Goal: Task Accomplishment & Management: Use online tool/utility

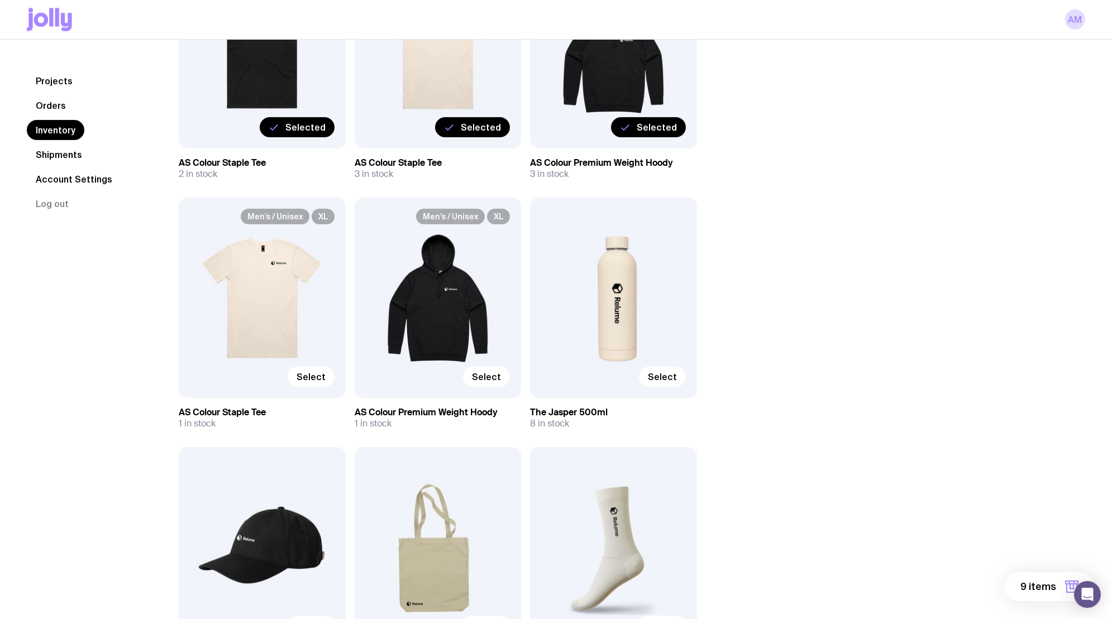
scroll to position [743, 0]
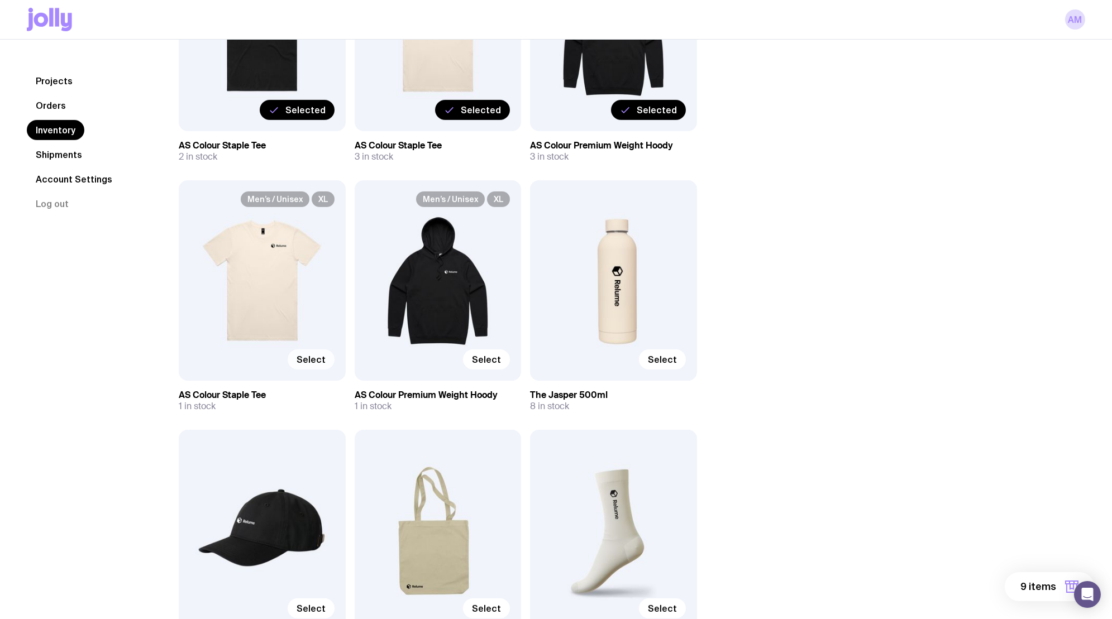
click at [315, 361] on span "Select" at bounding box center [311, 359] width 29 height 11
click at [0, 0] on input "Select" at bounding box center [0, 0] width 0 height 0
click at [492, 357] on span "Select" at bounding box center [486, 359] width 29 height 11
click at [0, 0] on input "Select" at bounding box center [0, 0] width 0 height 0
click at [675, 364] on span "Select" at bounding box center [662, 359] width 29 height 11
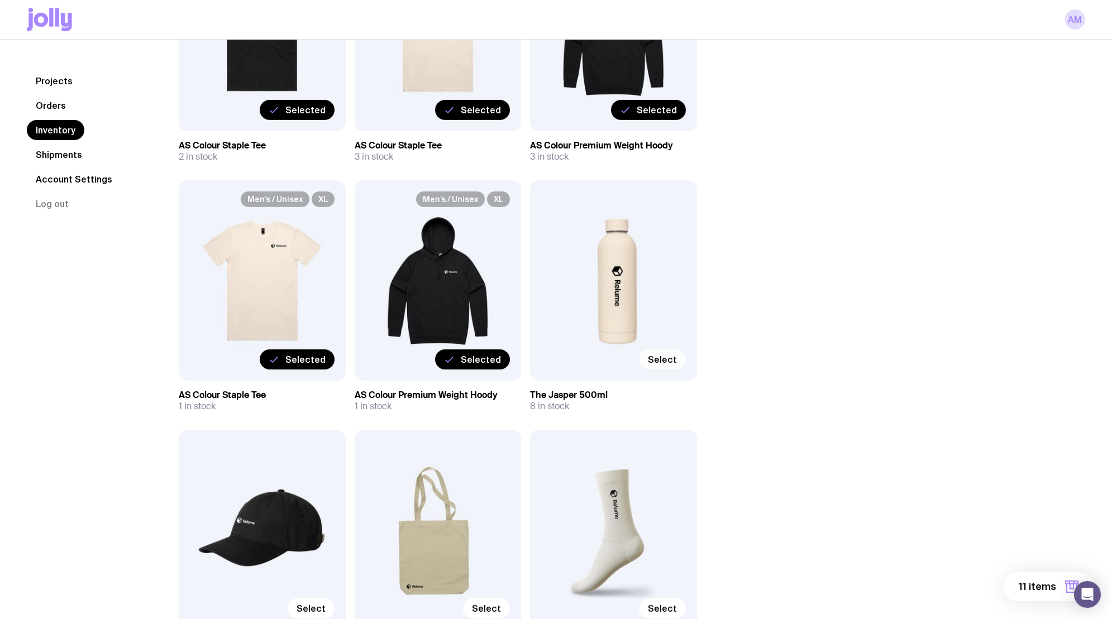
click at [0, 0] on input "Select" at bounding box center [0, 0] width 0 height 0
click at [1044, 598] on button "12 items" at bounding box center [1047, 586] width 94 height 29
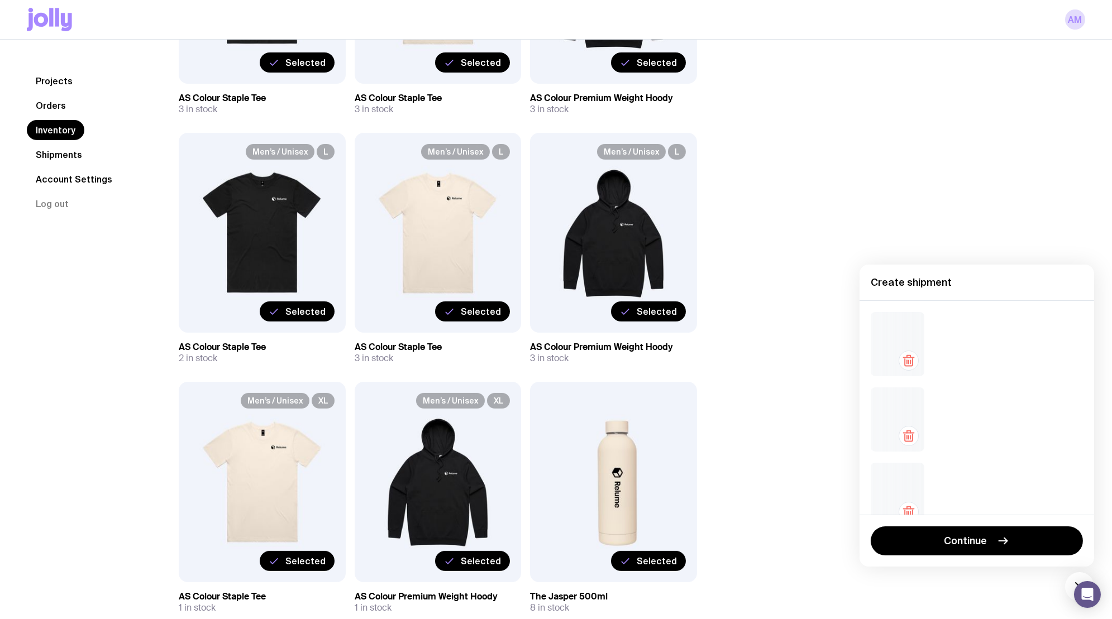
scroll to position [282, 0]
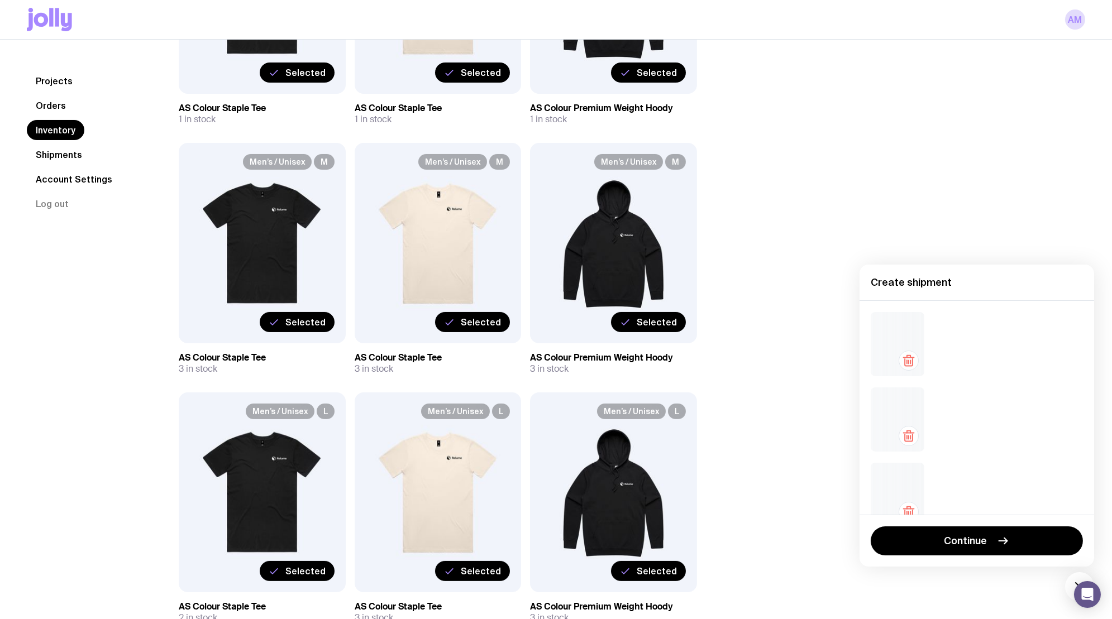
click at [908, 362] on icon "button" at bounding box center [908, 360] width 13 height 13
click at [908, 362] on icon "button" at bounding box center [908, 362] width 0 height 3
click at [908, 362] on div at bounding box center [898, 355] width 54 height 64
click at [908, 372] on icon "button" at bounding box center [908, 373] width 0 height 3
click at [908, 362] on div at bounding box center [898, 355] width 54 height 64
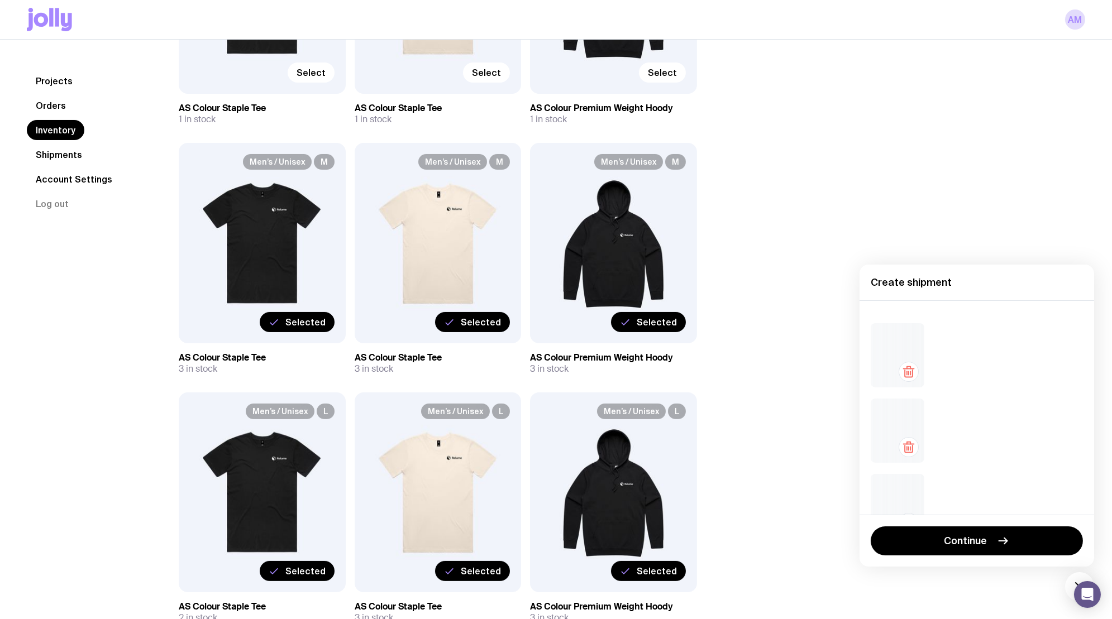
click at [908, 362] on button "button" at bounding box center [908, 372] width 20 height 20
click at [908, 399] on div at bounding box center [898, 431] width 54 height 64
click at [908, 362] on div at bounding box center [898, 355] width 54 height 64
click at [908, 362] on icon "button" at bounding box center [908, 362] width 0 height 3
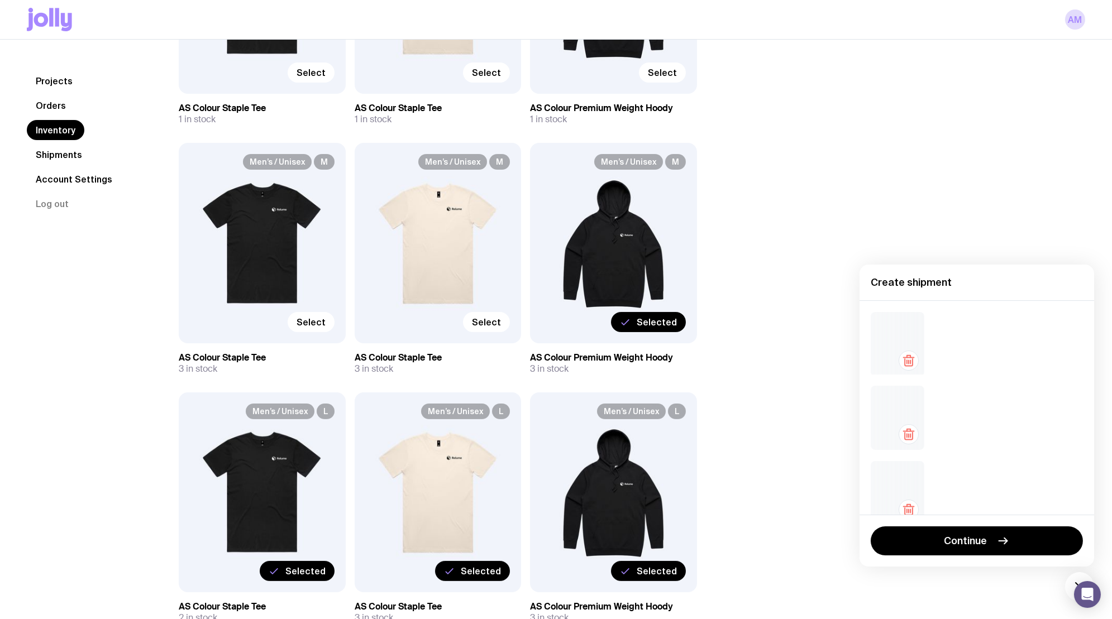
click at [908, 362] on div at bounding box center [976, 407] width 235 height 214
click at [908, 372] on icon "button" at bounding box center [908, 373] width 0 height 3
click at [908, 386] on div at bounding box center [898, 418] width 54 height 64
click at [908, 372] on icon "button" at bounding box center [908, 373] width 0 height 3
click at [908, 399] on div at bounding box center [898, 431] width 54 height 64
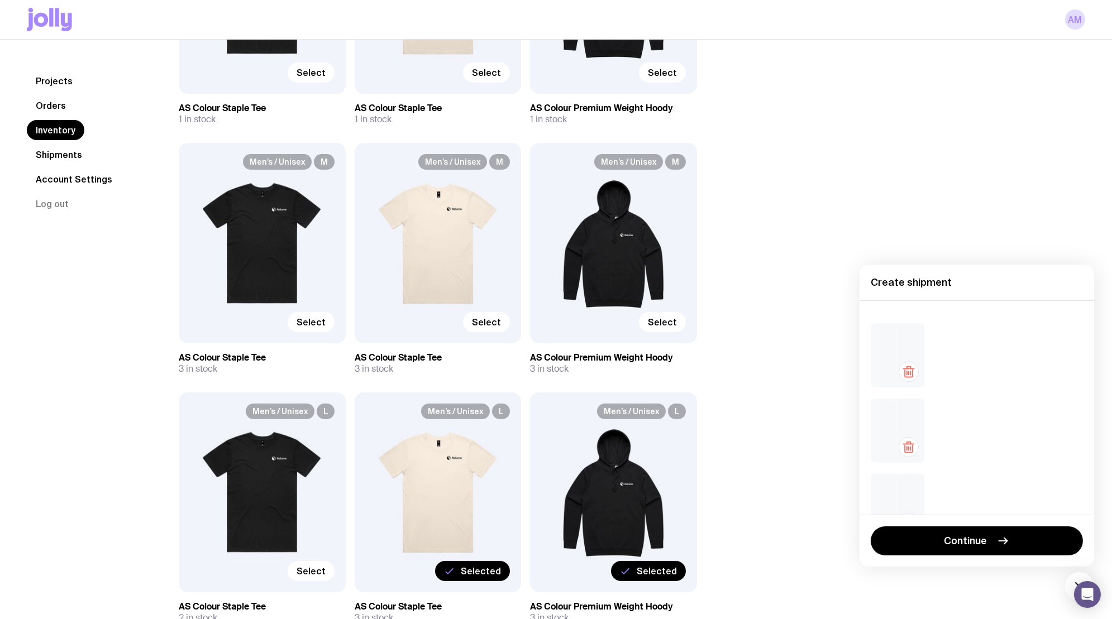
click at [908, 372] on icon "button" at bounding box center [908, 373] width 0 height 3
click at [908, 362] on div at bounding box center [898, 355] width 54 height 64
click at [908, 372] on icon "button" at bounding box center [908, 373] width 0 height 3
click at [908, 362] on div at bounding box center [976, 407] width 235 height 214
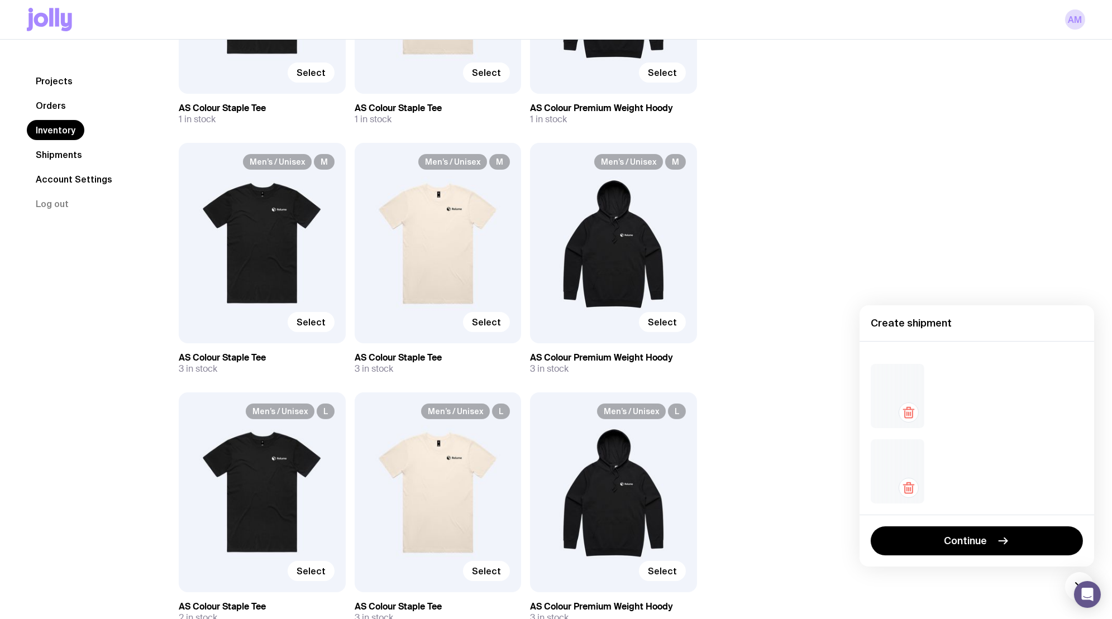
click at [908, 362] on div at bounding box center [976, 428] width 235 height 174
click at [908, 362] on div at bounding box center [976, 433] width 235 height 162
click at [910, 412] on icon "button" at bounding box center [910, 413] width 0 height 3
click at [910, 484] on icon "button" at bounding box center [908, 484] width 3 height 2
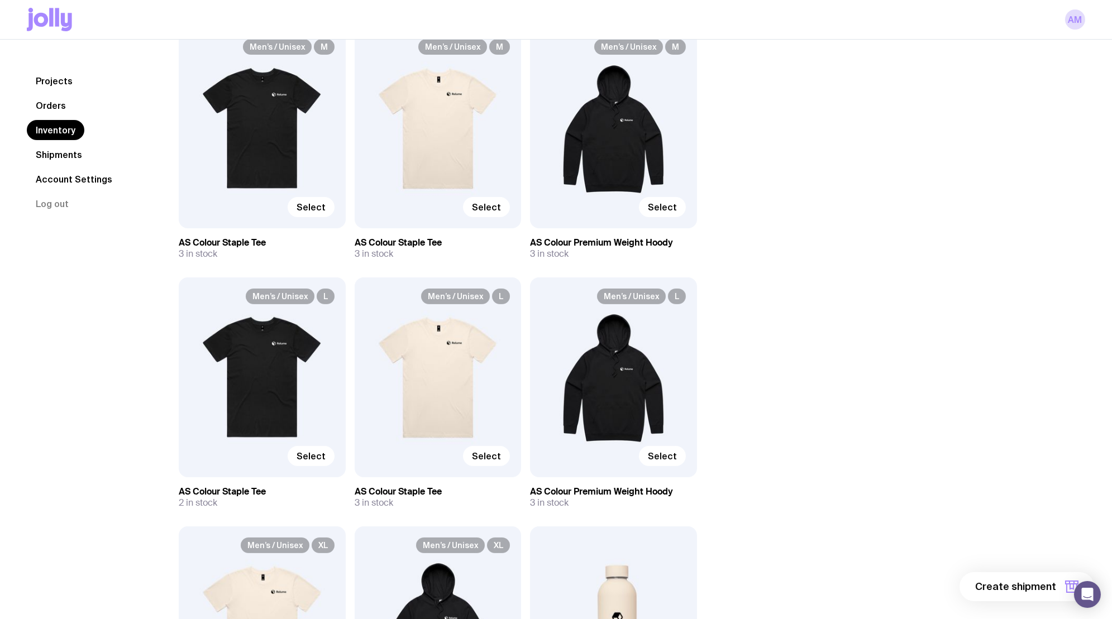
scroll to position [0, 0]
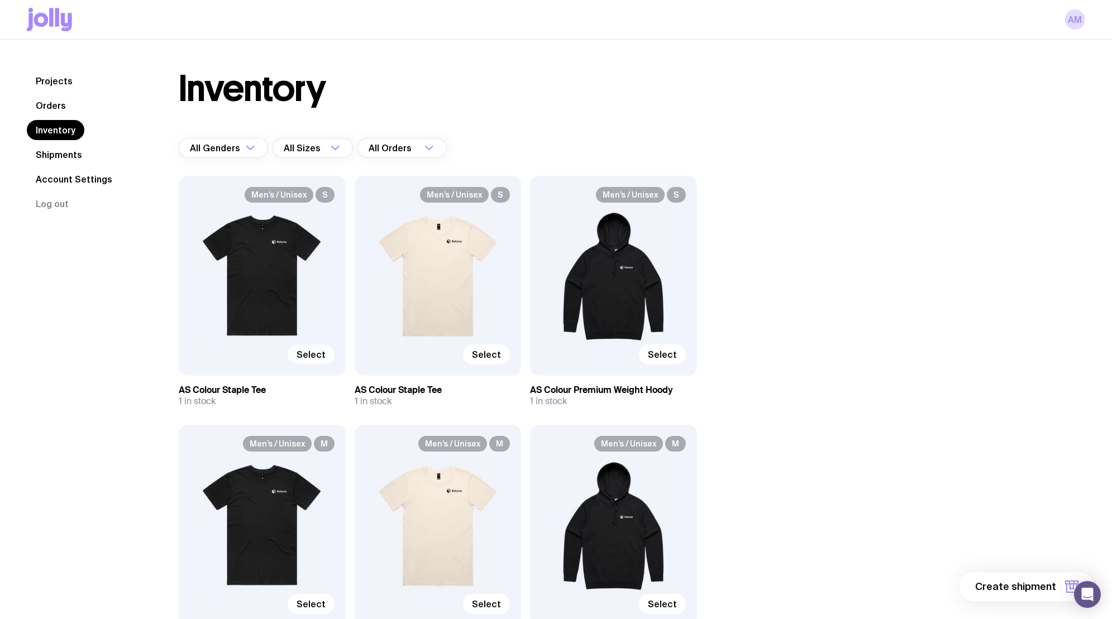
click at [307, 354] on span "Select" at bounding box center [311, 354] width 29 height 11
click at [0, 0] on input "Select" at bounding box center [0, 0] width 0 height 0
click at [485, 352] on span "Select" at bounding box center [486, 354] width 29 height 11
click at [0, 0] on input "Select" at bounding box center [0, 0] width 0 height 0
click at [663, 355] on span "Select" at bounding box center [662, 354] width 29 height 11
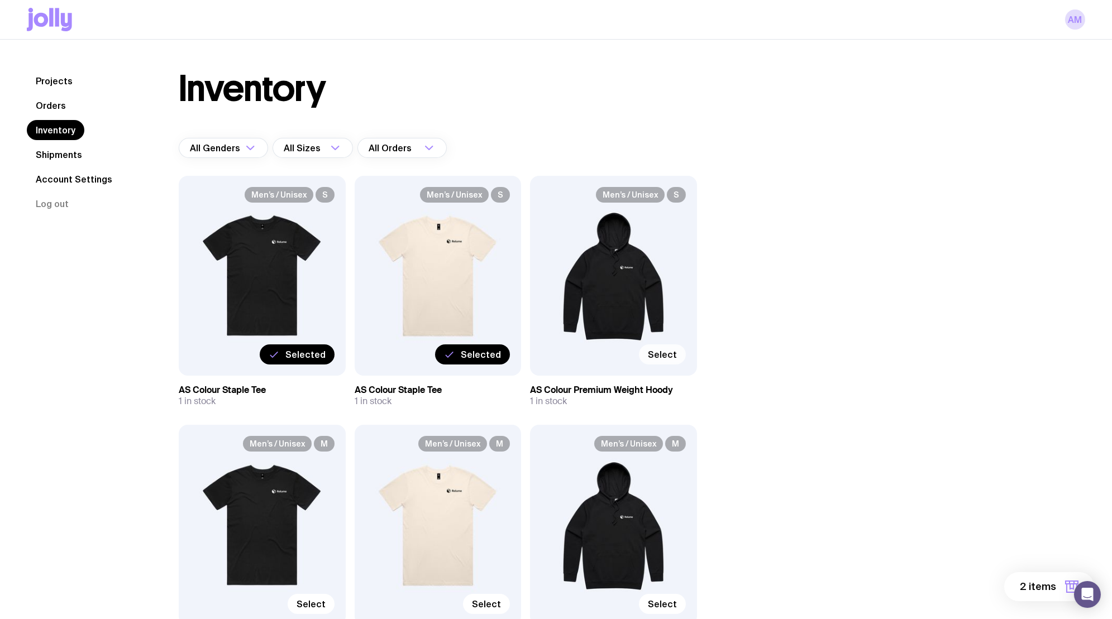
click at [0, 0] on input "Select" at bounding box center [0, 0] width 0 height 0
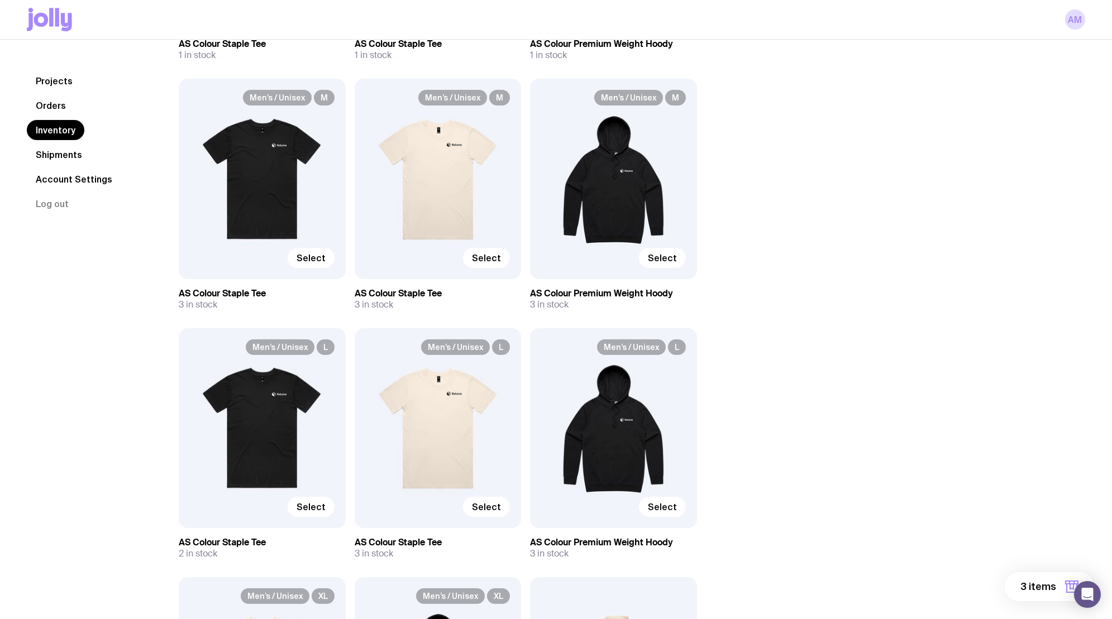
scroll to position [365, 0]
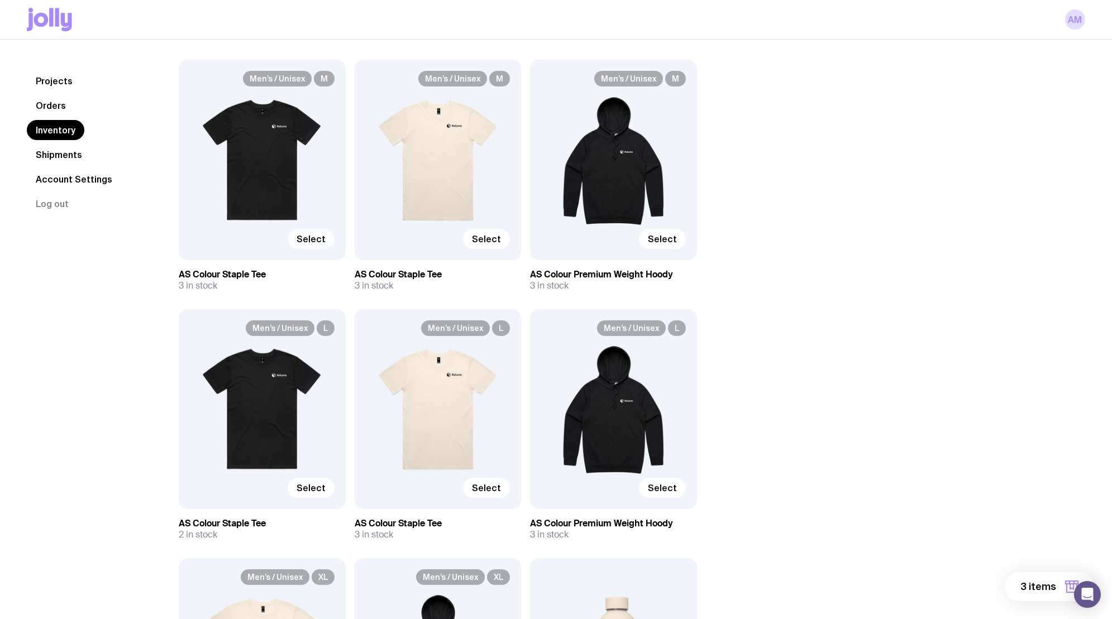
click at [308, 236] on span "Select" at bounding box center [311, 238] width 29 height 11
click at [0, 0] on input "Select" at bounding box center [0, 0] width 0 height 0
click at [1037, 588] on span "4 items" at bounding box center [1037, 586] width 37 height 13
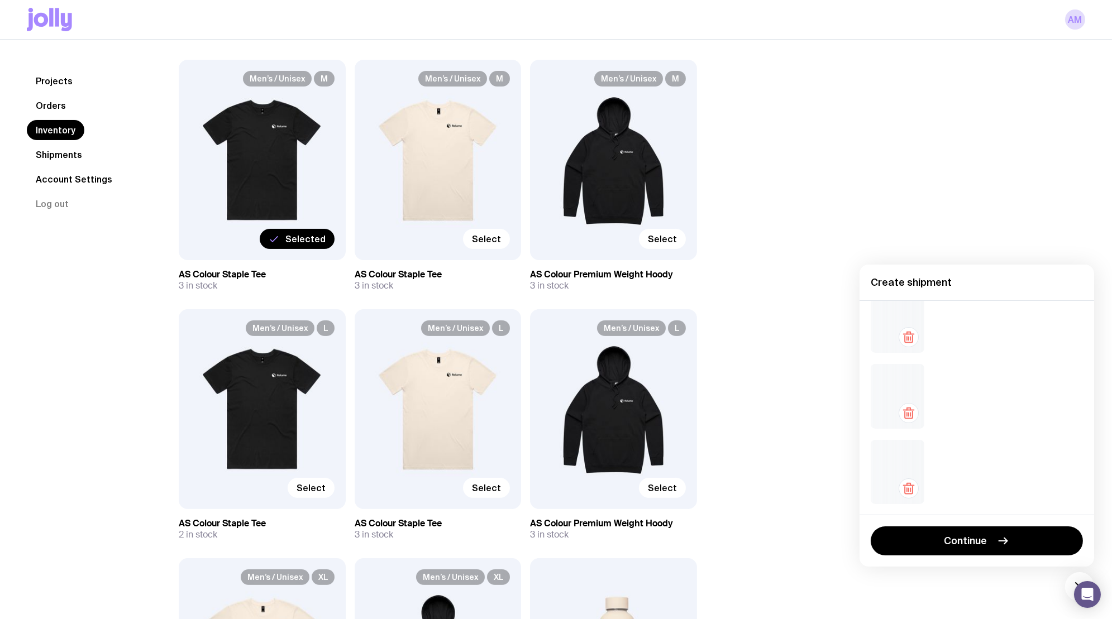
scroll to position [0, 0]
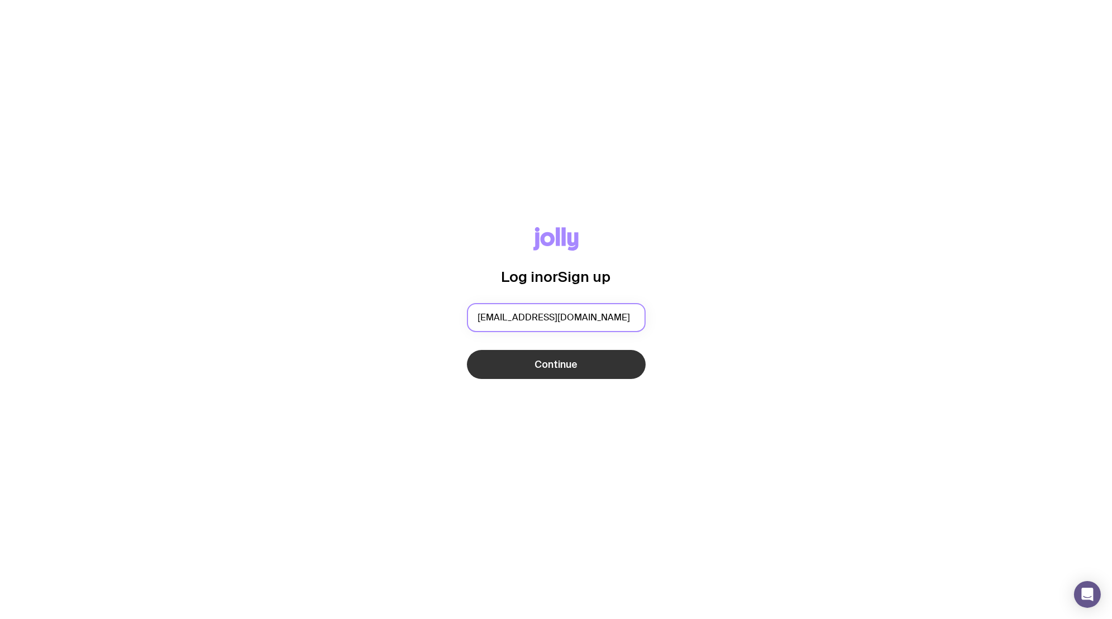
type input "alexa@relume.io"
click at [565, 362] on span "Continue" at bounding box center [555, 364] width 43 height 13
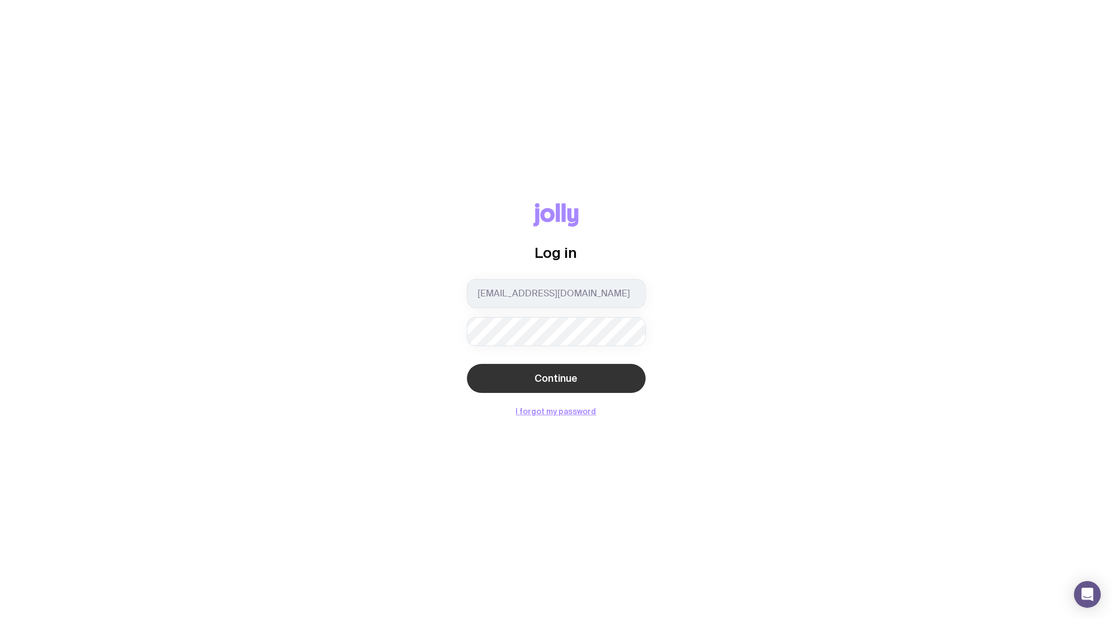
click at [547, 385] on button "Continue" at bounding box center [556, 378] width 179 height 29
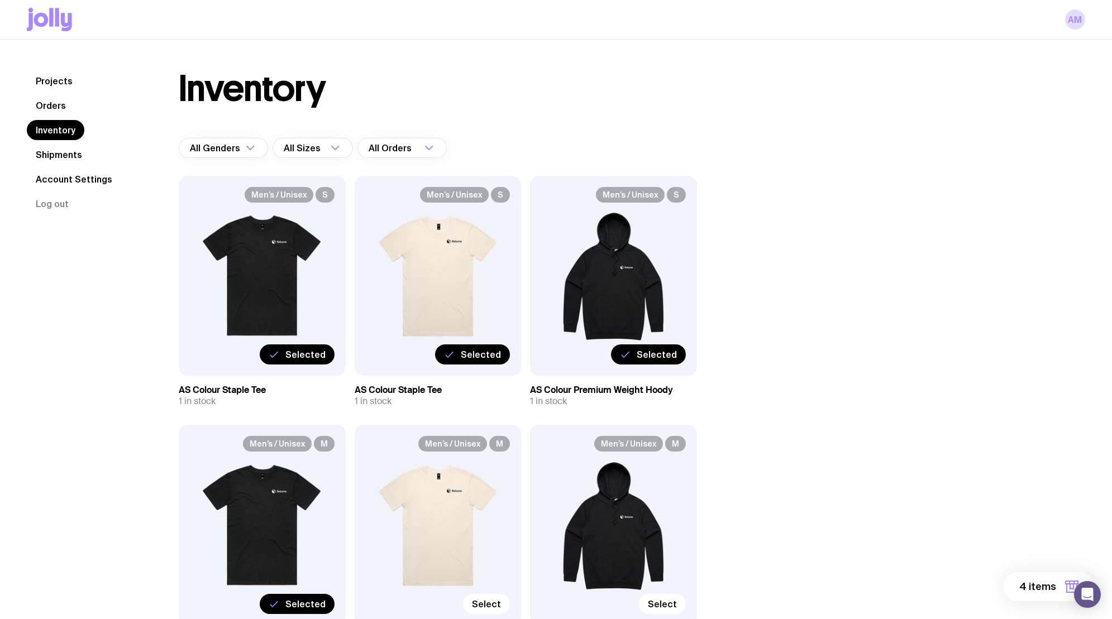
click at [1024, 580] on button "4 items" at bounding box center [1048, 586] width 90 height 29
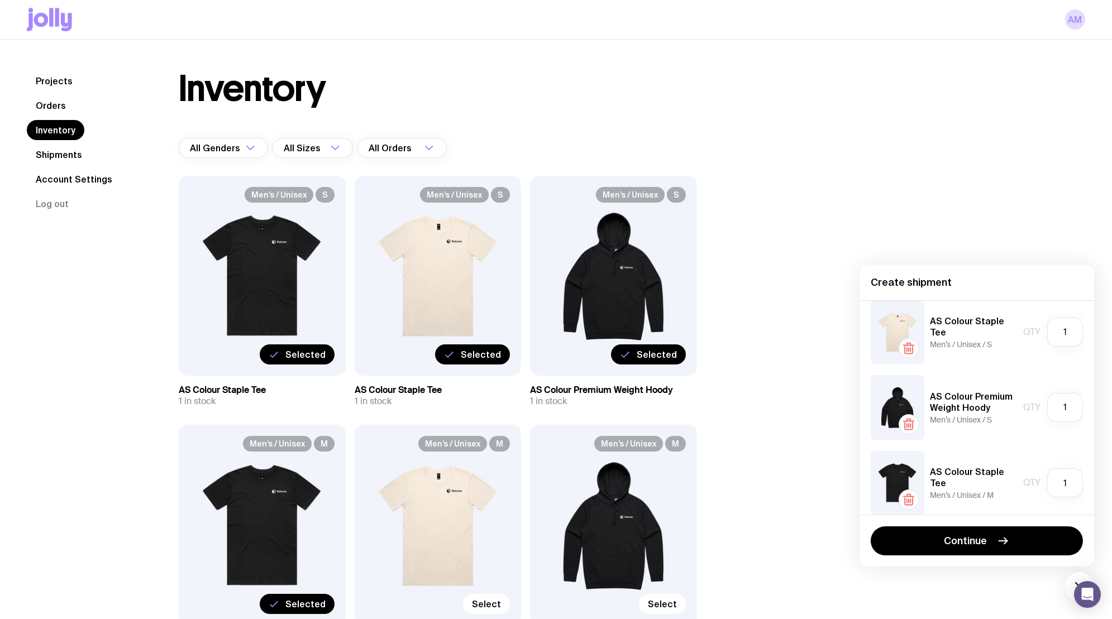
scroll to position [99, 0]
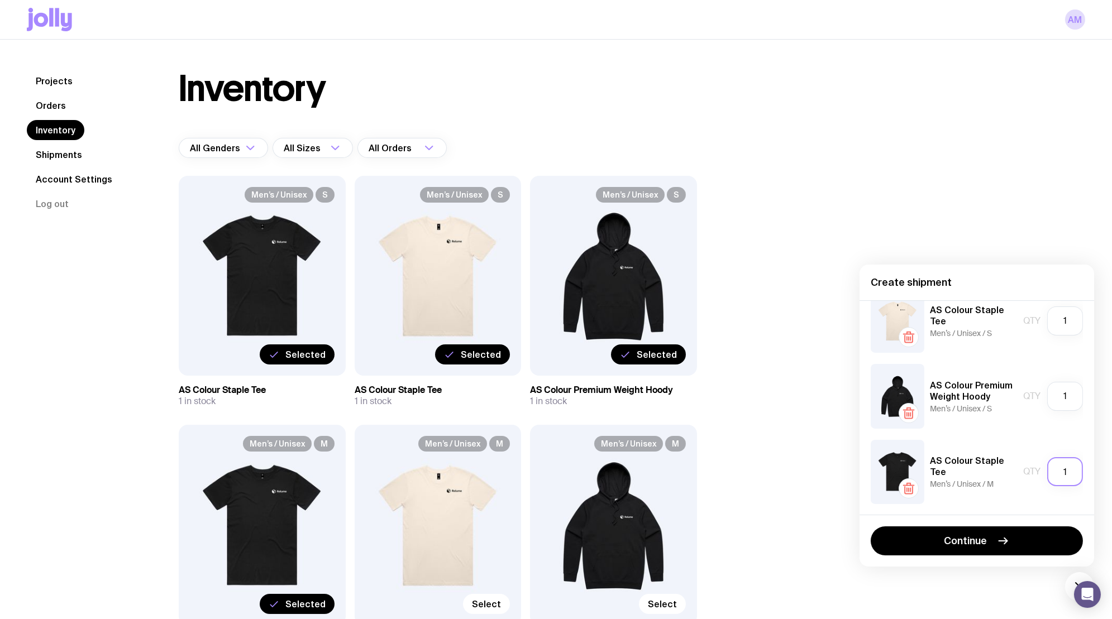
drag, startPoint x: 1059, startPoint y: 474, endPoint x: 1076, endPoint y: 474, distance: 16.8
click at [1076, 474] on input "1" at bounding box center [1065, 471] width 36 height 29
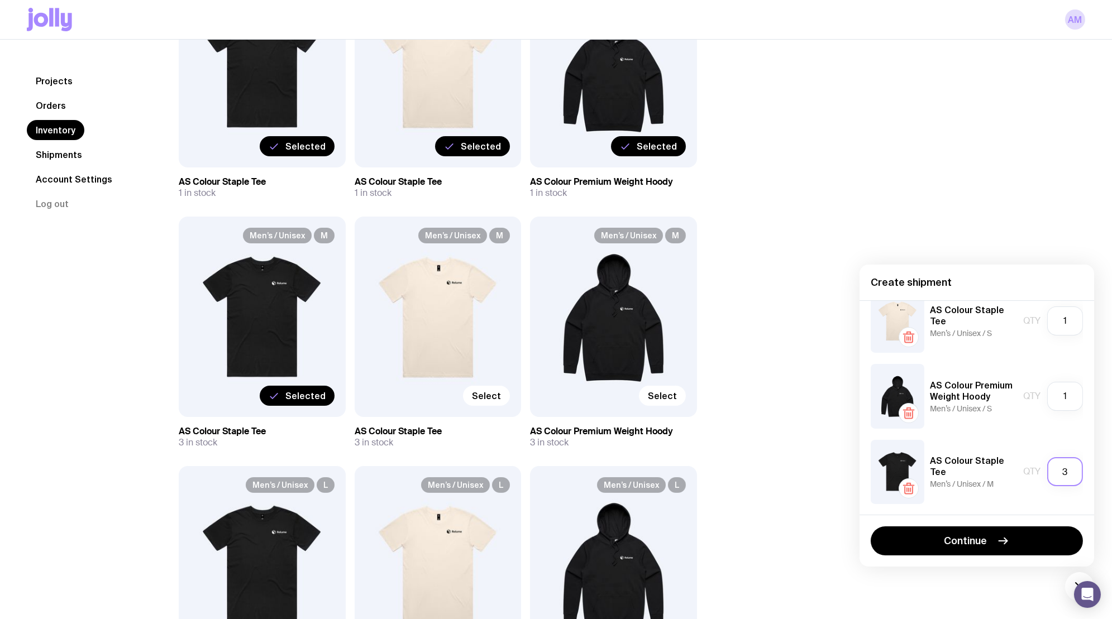
scroll to position [229, 0]
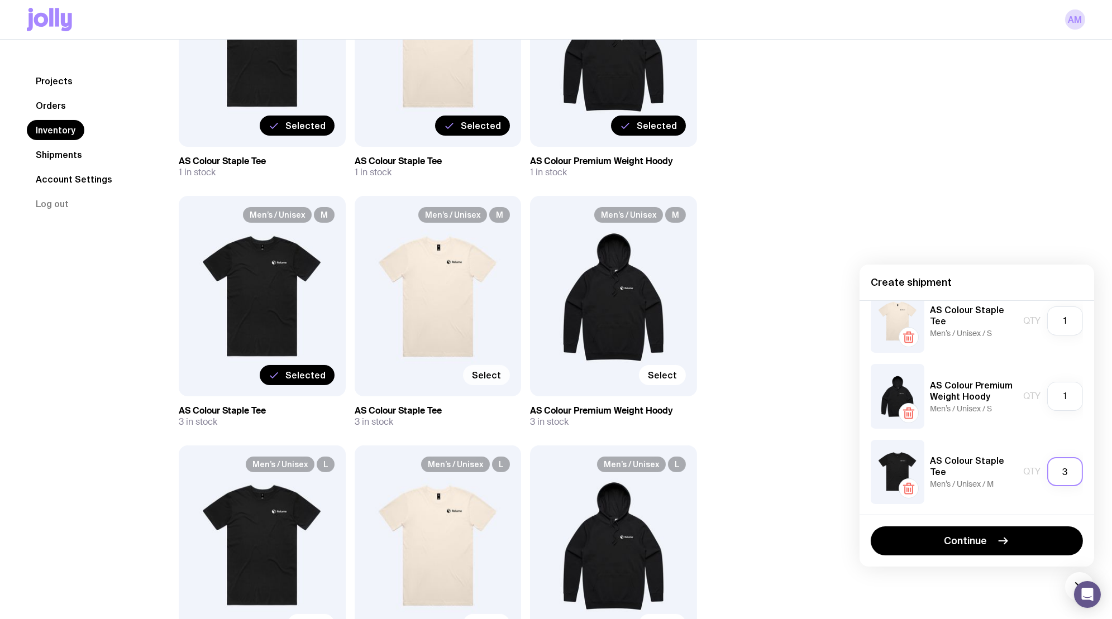
type input "3"
click at [496, 372] on span "Select" at bounding box center [486, 375] width 29 height 11
click at [0, 0] on input "Select" at bounding box center [0, 0] width 0 height 0
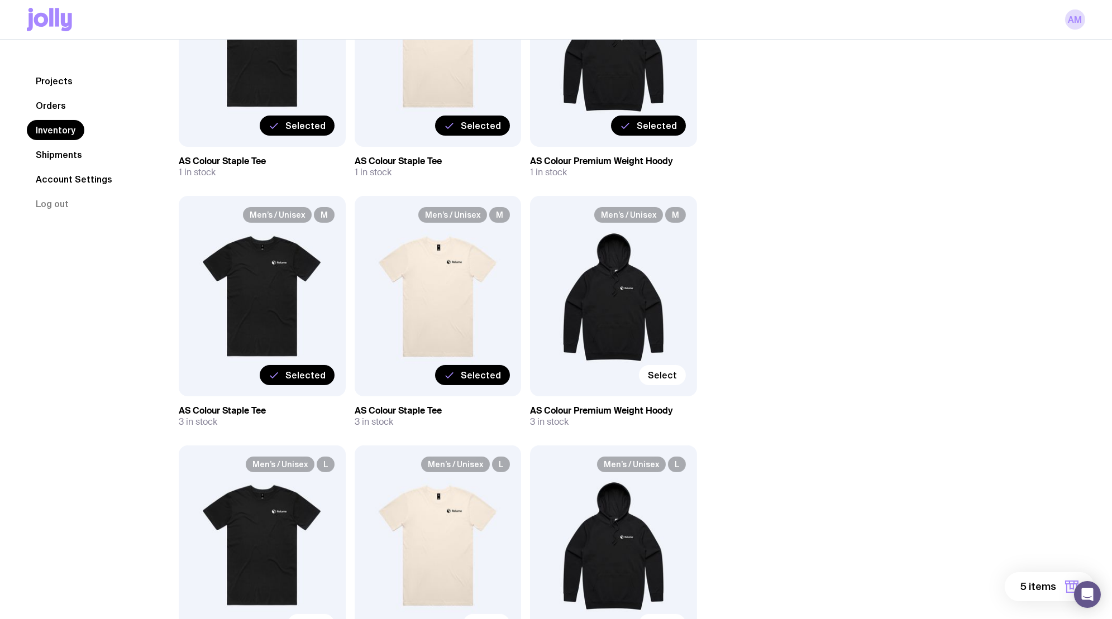
click at [1048, 581] on span "5 items" at bounding box center [1038, 586] width 36 height 13
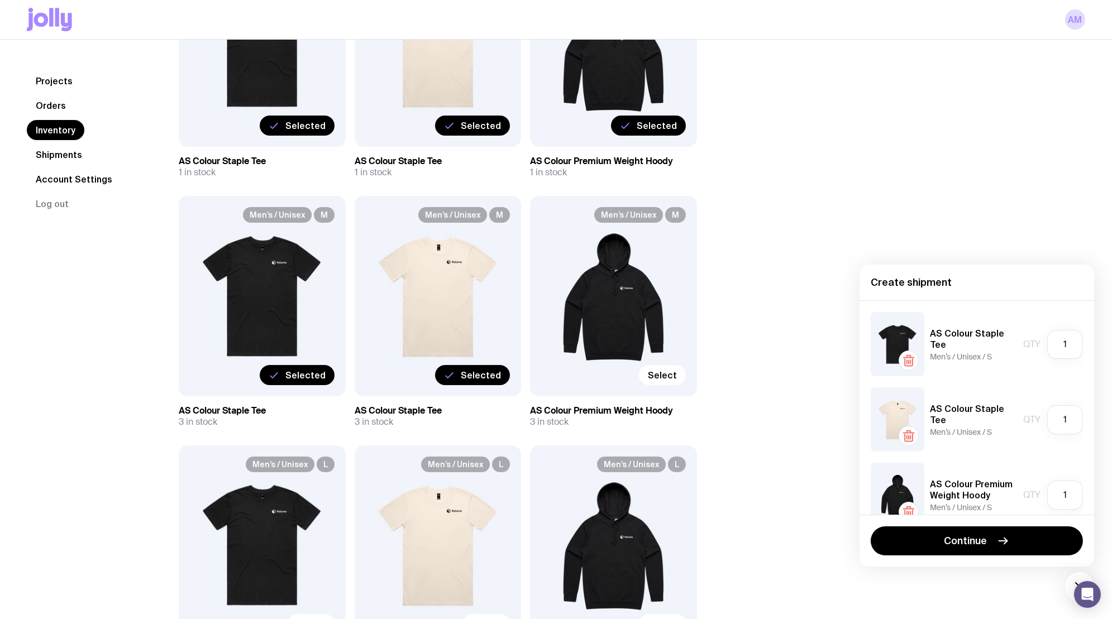
scroll to position [174, 0]
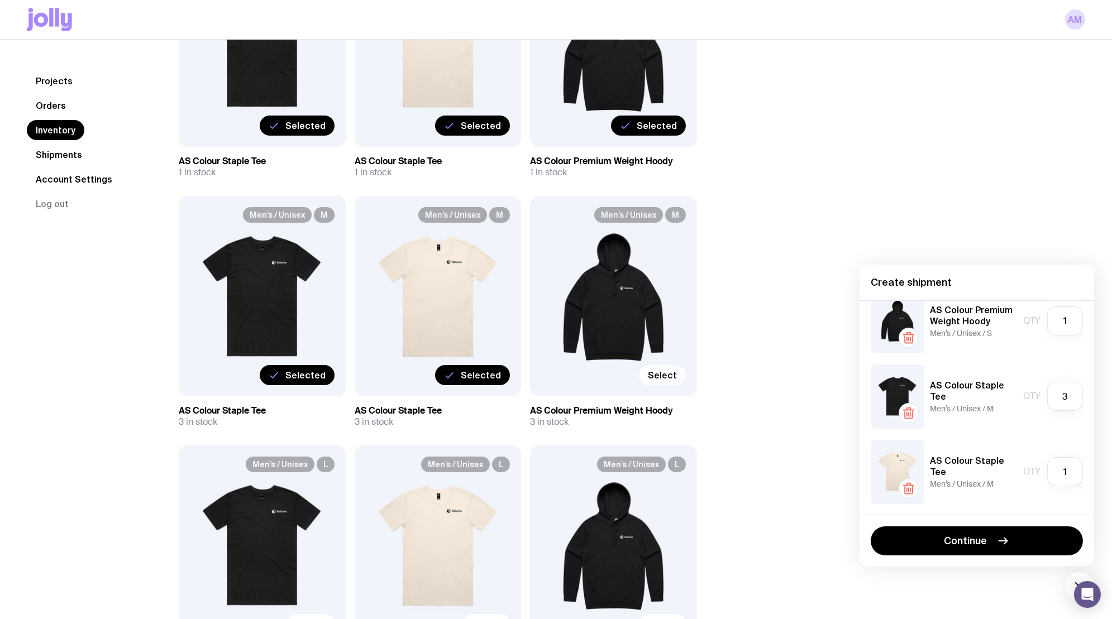
click at [668, 374] on span "Select" at bounding box center [662, 375] width 29 height 11
click at [0, 0] on input "Select" at bounding box center [0, 0] width 0 height 0
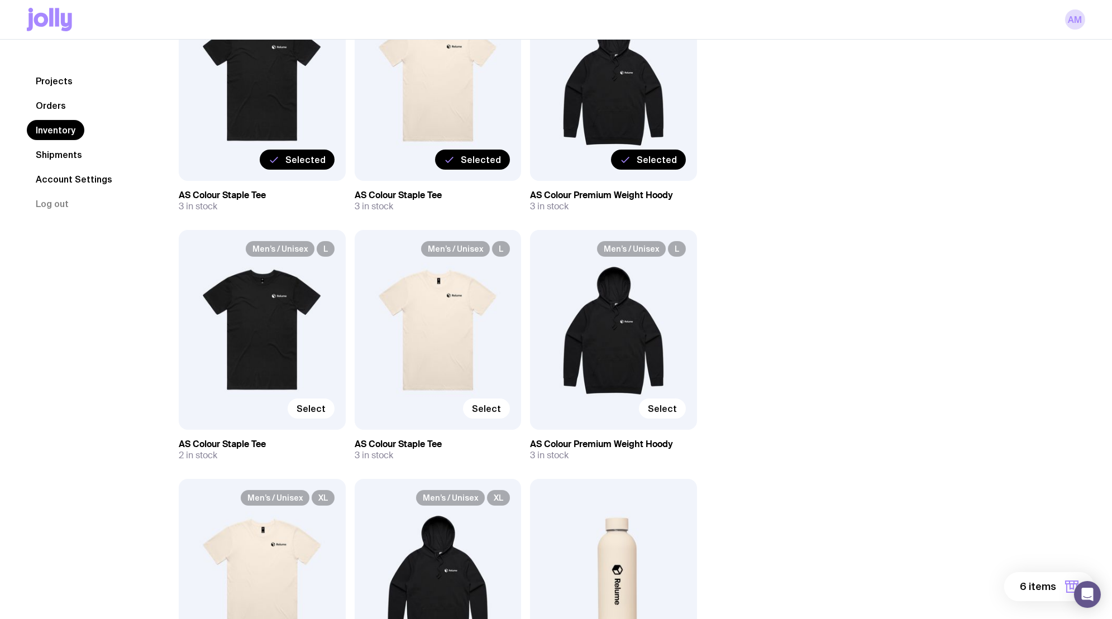
scroll to position [524, 0]
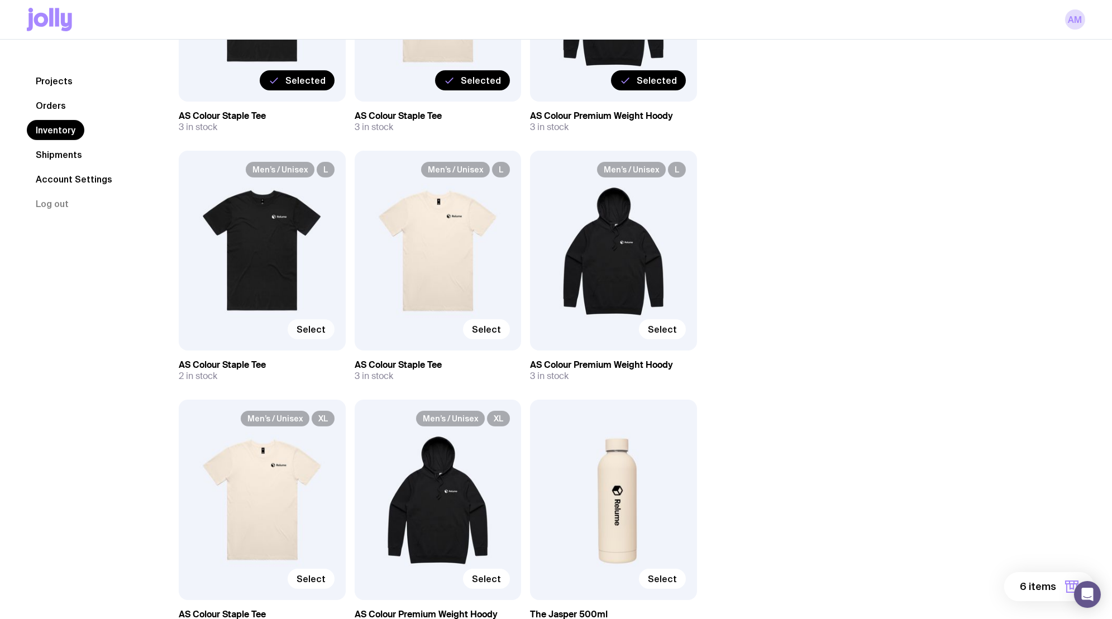
click at [300, 328] on span "Select" at bounding box center [311, 329] width 29 height 11
click at [0, 0] on input "Select" at bounding box center [0, 0] width 0 height 0
click at [492, 326] on span "Select" at bounding box center [486, 329] width 29 height 11
click at [0, 0] on input "Select" at bounding box center [0, 0] width 0 height 0
click at [672, 326] on span "Select" at bounding box center [662, 329] width 29 height 11
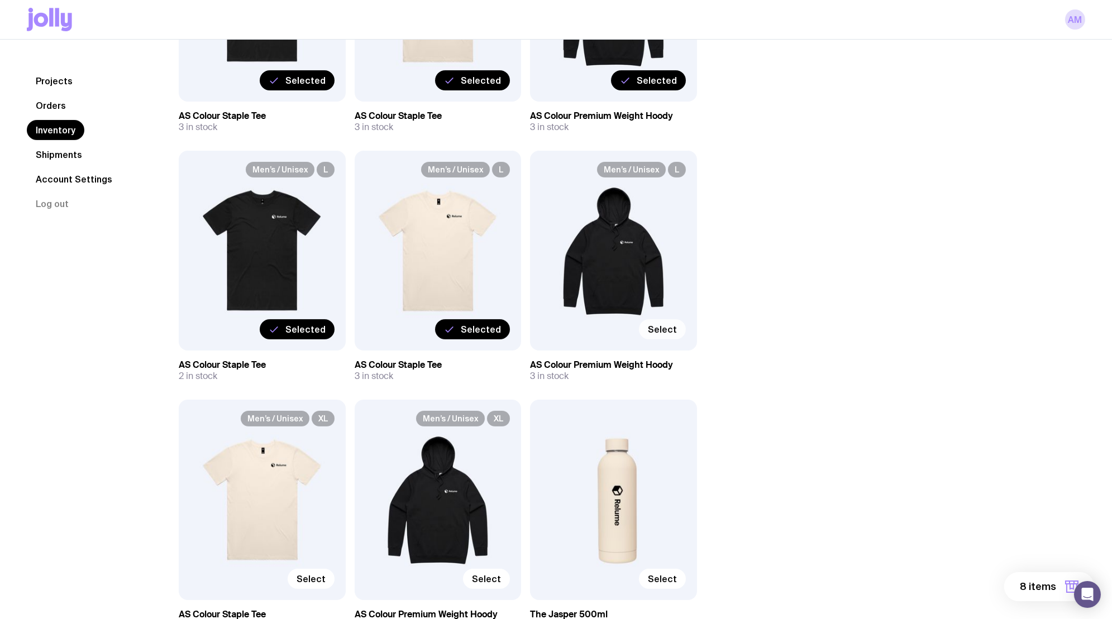
click at [0, 0] on input "Select" at bounding box center [0, 0] width 0 height 0
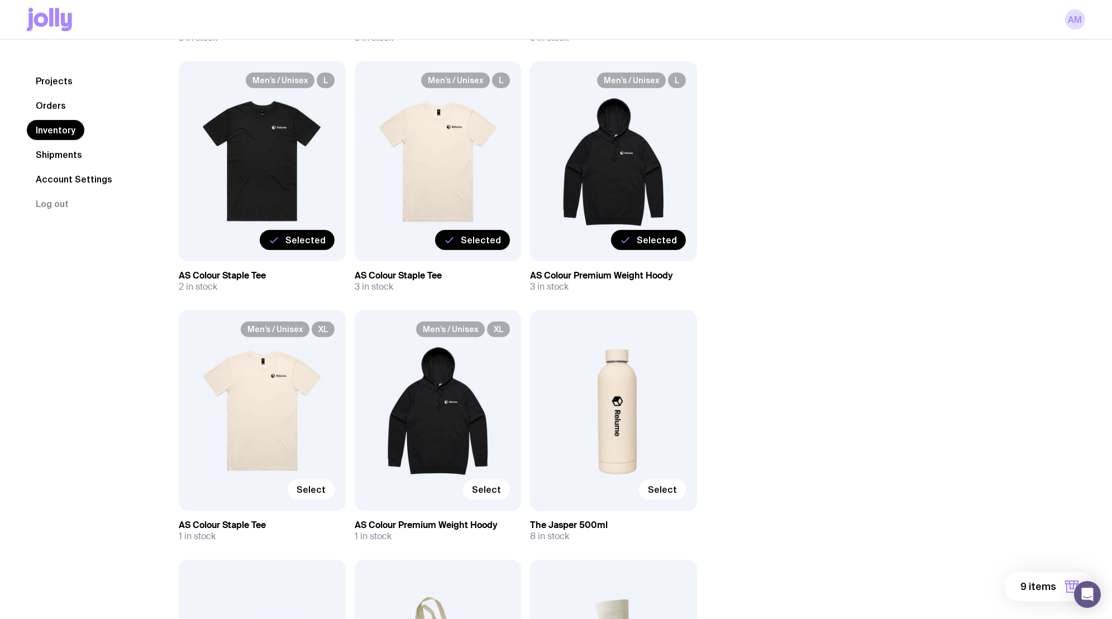
scroll to position [680, 0]
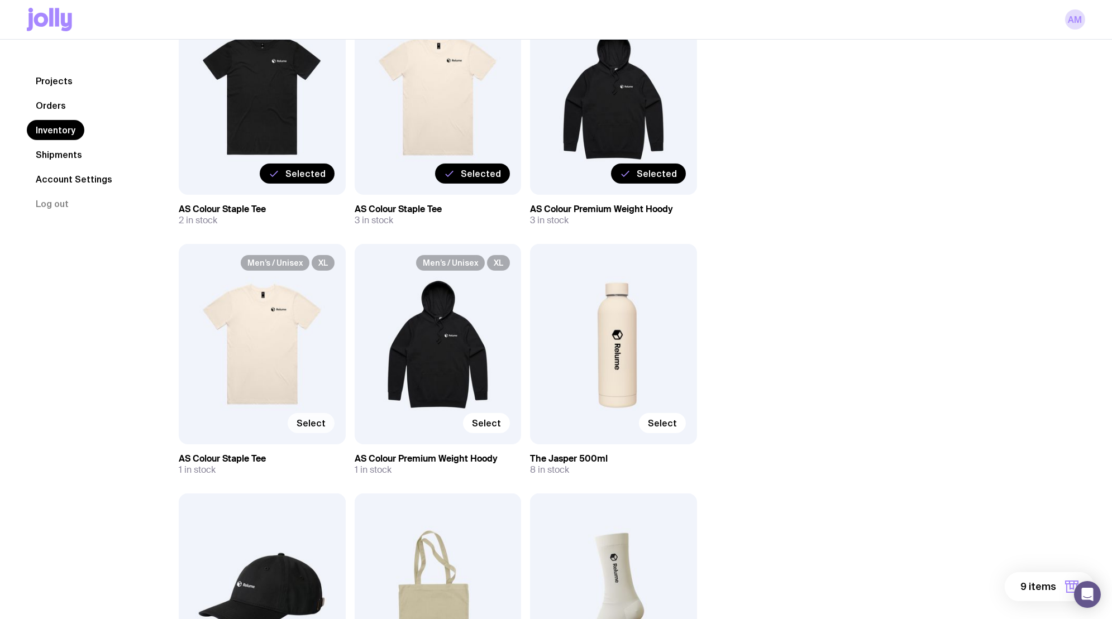
click at [314, 426] on span "Select" at bounding box center [311, 423] width 29 height 11
click at [0, 0] on input "Select" at bounding box center [0, 0] width 0 height 0
